Goal: Navigation & Orientation: Find specific page/section

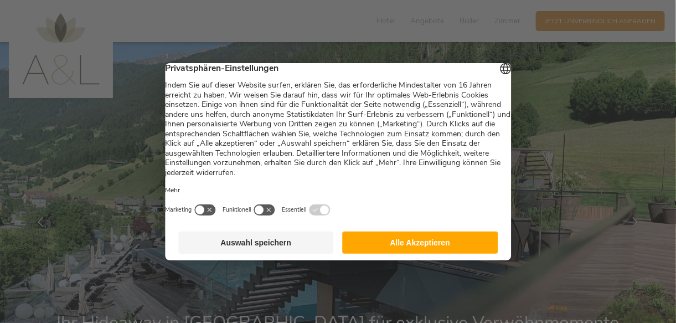
click at [412, 251] on button "Alle Akzeptieren" at bounding box center [421, 242] width 156 height 22
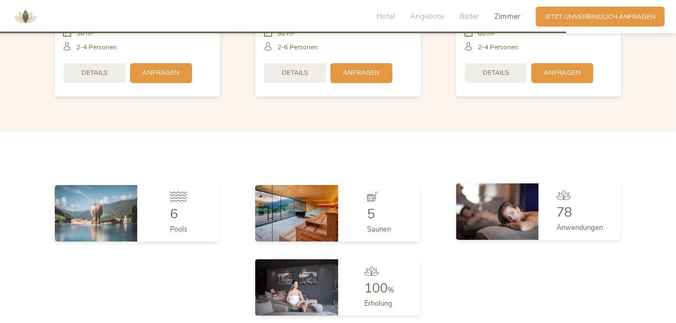
scroll to position [2435, 0]
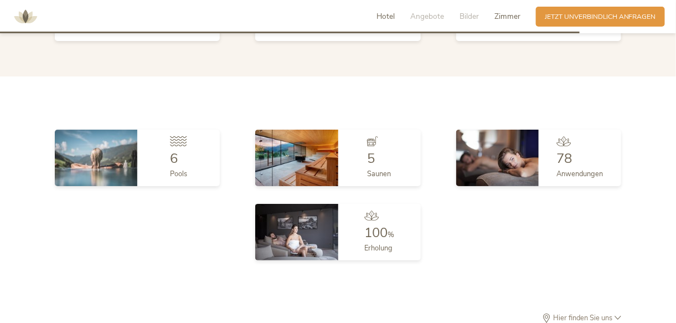
click at [390, 15] on span "Hotel" at bounding box center [385, 16] width 18 height 11
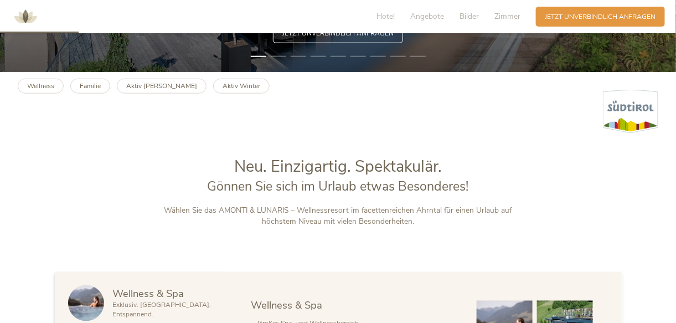
scroll to position [164, 0]
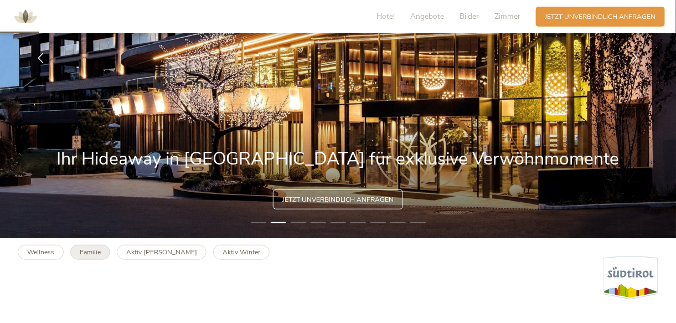
click at [92, 253] on b "Familie" at bounding box center [90, 251] width 21 height 9
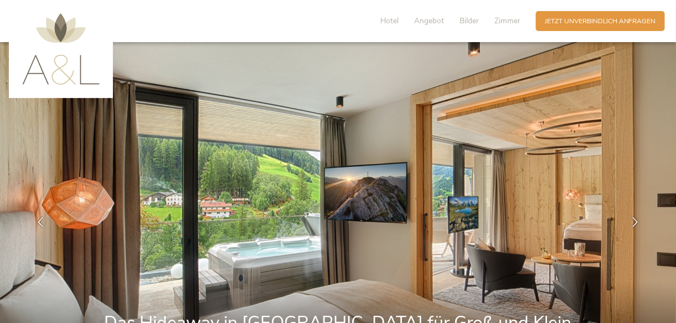
click at [61, 31] on img at bounding box center [60, 48] width 77 height 71
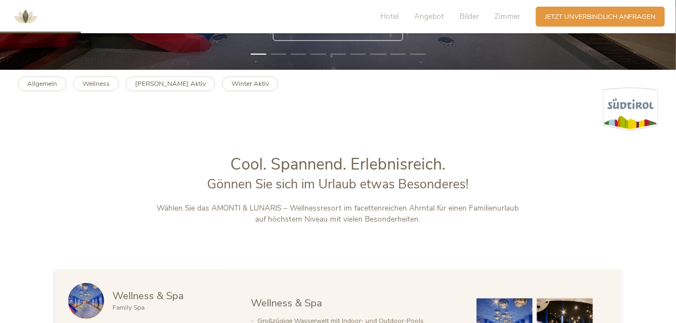
scroll to position [443, 0]
